Goal: Information Seeking & Learning: Learn about a topic

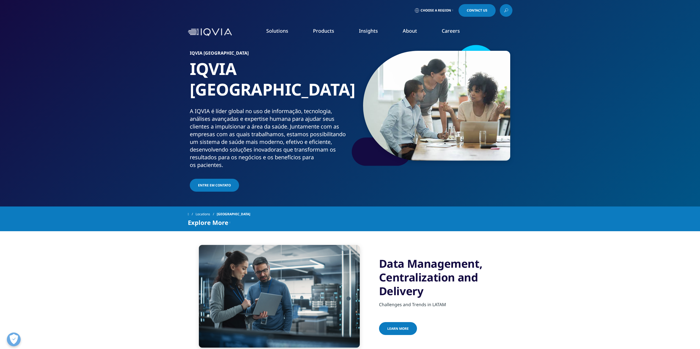
click at [259, 107] on div "A IQVIA é líder global no uso de informação, tecnologia, análises avançadas e e…" at bounding box center [269, 138] width 158 height 62
drag, startPoint x: 297, startPoint y: 110, endPoint x: 221, endPoint y: 118, distance: 76.6
click at [222, 118] on div "A IQVIA é líder global no uso de informação, tecnologia, análises avançadas e e…" at bounding box center [269, 138] width 158 height 62
click at [212, 115] on div "A IQVIA é líder global no uso de informação, tecnologia, análises avançadas e e…" at bounding box center [269, 138] width 158 height 62
drag, startPoint x: 212, startPoint y: 115, endPoint x: 337, endPoint y: 112, distance: 124.8
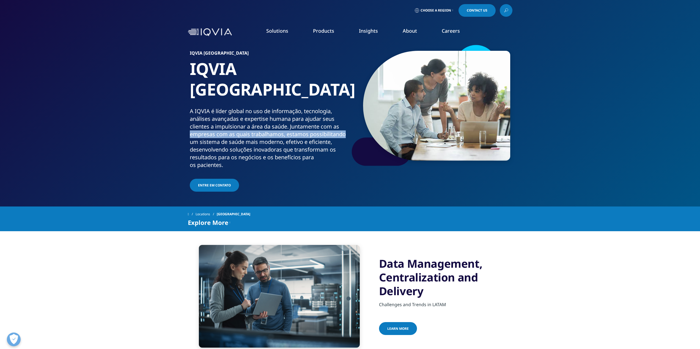
click at [337, 112] on div "A IQVIA é líder global no uso de informação, tecnologia, análises avançadas e e…" at bounding box center [269, 138] width 158 height 62
click at [287, 120] on div "A IQVIA é líder global no uso de informação, tecnologia, análises avançadas e e…" at bounding box center [269, 138] width 158 height 62
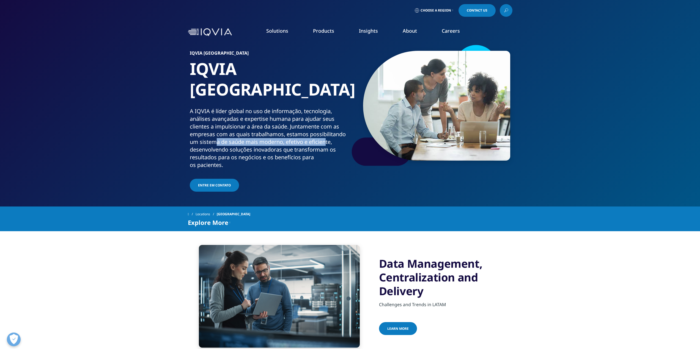
drag, startPoint x: 217, startPoint y: 123, endPoint x: 351, endPoint y: 117, distance: 134.3
click at [333, 118] on div "A IQVIA é líder global no uso de informação, tecnologia, análises avançadas e e…" at bounding box center [269, 138] width 158 height 62
click at [311, 131] on div "A IQVIA é líder global no uso de informação, tecnologia, análises avançadas e e…" at bounding box center [269, 138] width 158 height 62
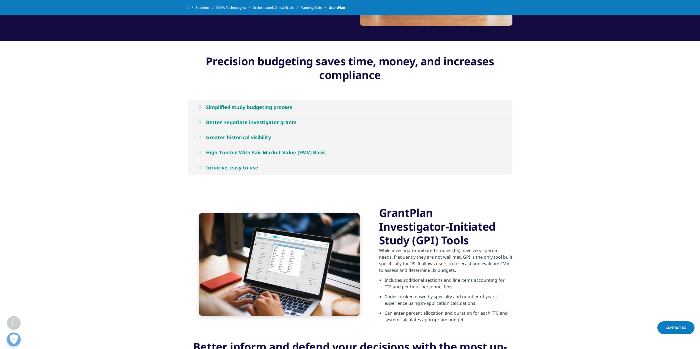
scroll to position [632, 0]
